Goal: Find specific page/section: Find specific page/section

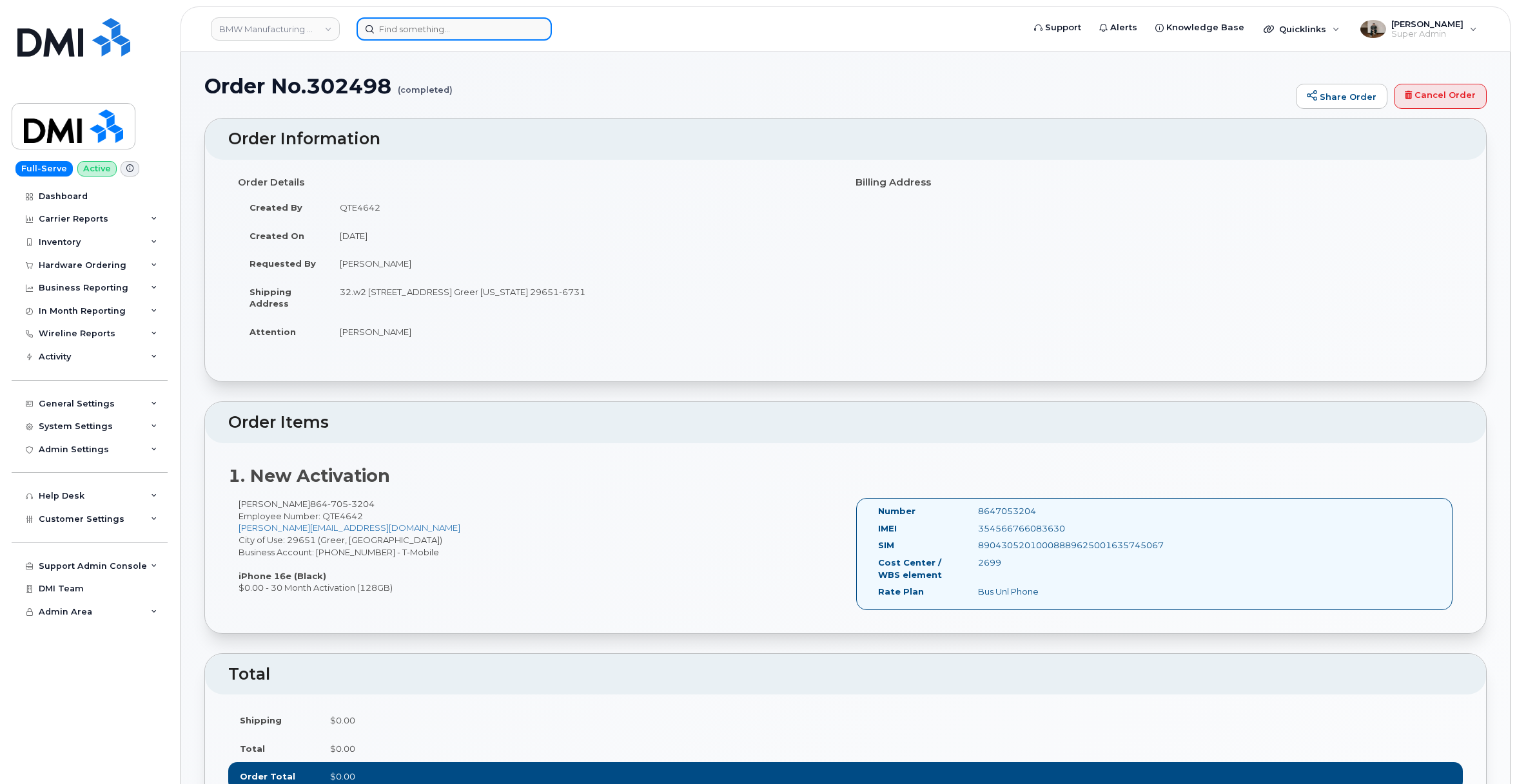
click at [420, 32] on input at bounding box center [453, 28] width 195 height 24
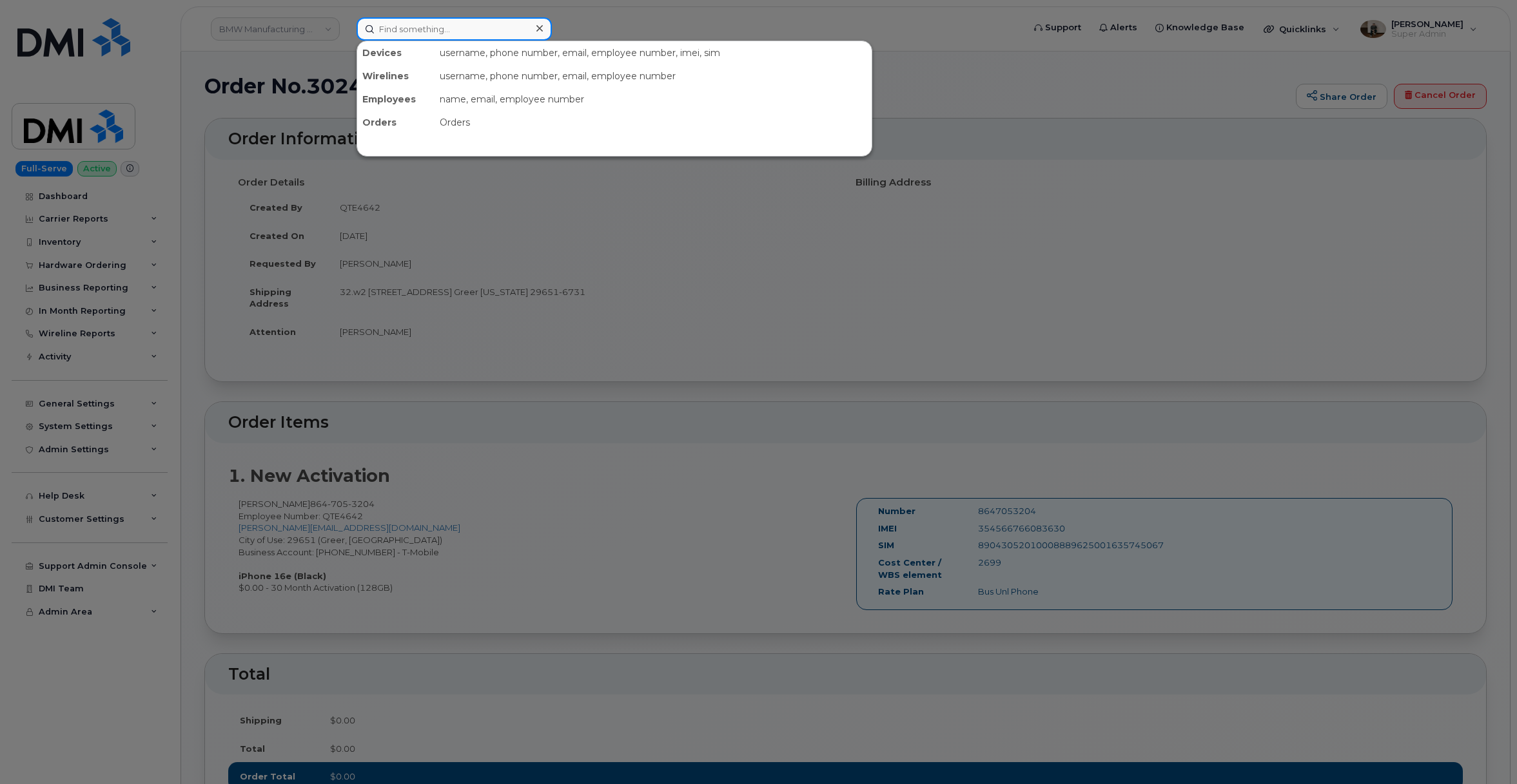
click at [407, 32] on input at bounding box center [453, 28] width 195 height 24
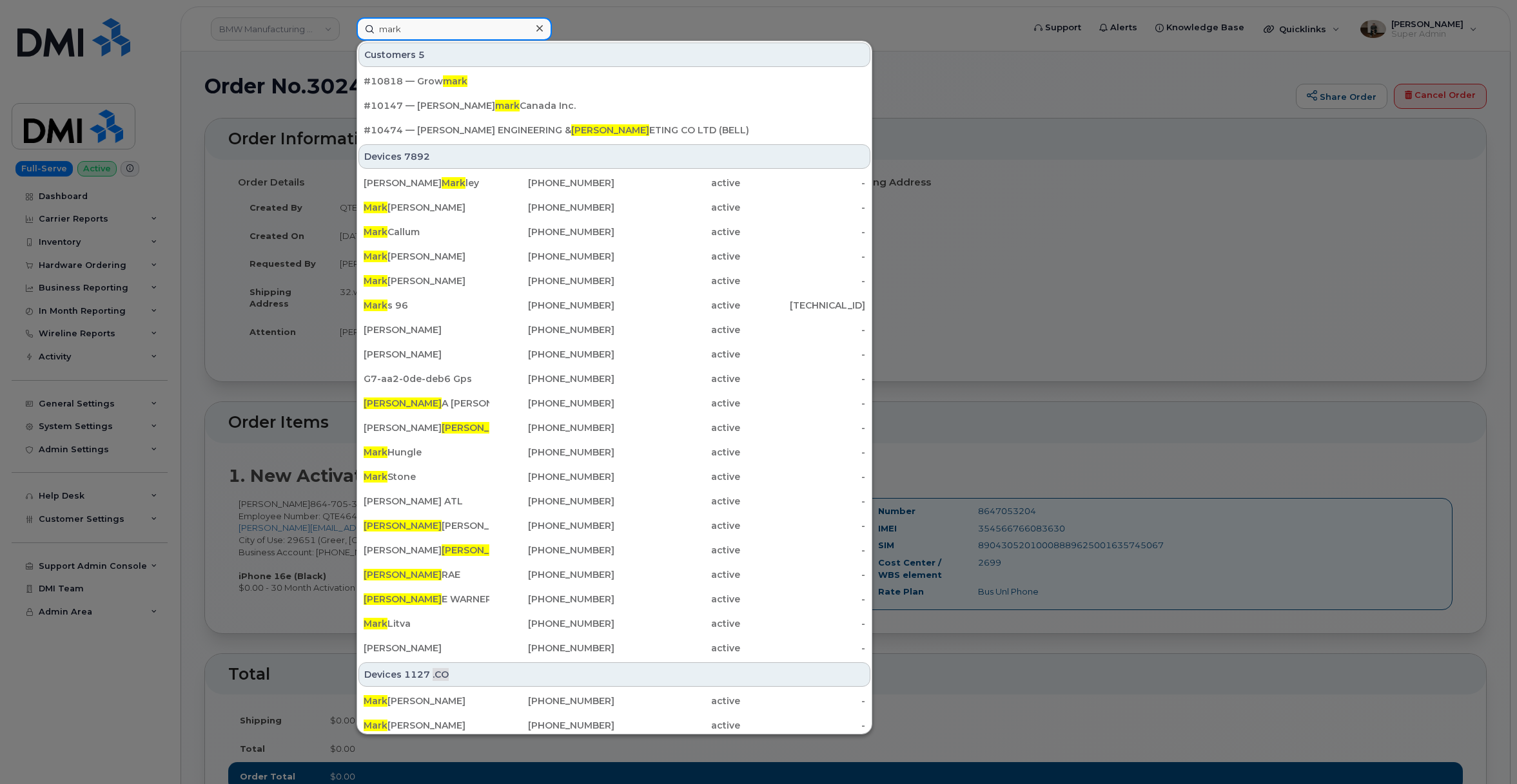
click at [395, 32] on input "mark" at bounding box center [453, 28] width 195 height 24
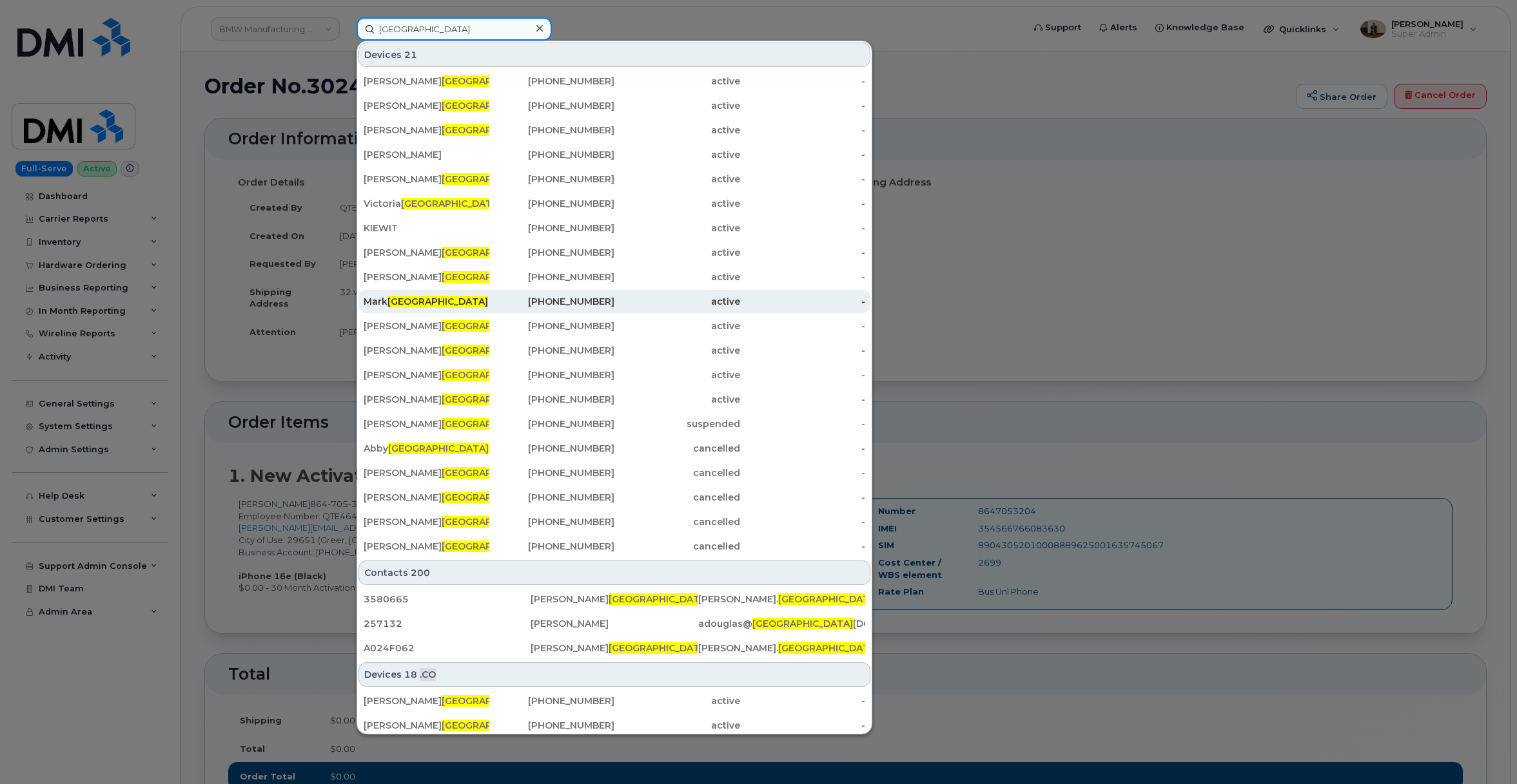
type input "[GEOGRAPHIC_DATA]"
click at [491, 300] on div "[PHONE_NUMBER]" at bounding box center [552, 302] width 125 height 13
